Goal: Transaction & Acquisition: Purchase product/service

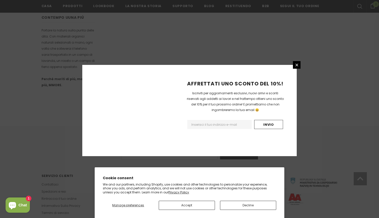
scroll to position [301, 0]
